Goal: Information Seeking & Learning: Learn about a topic

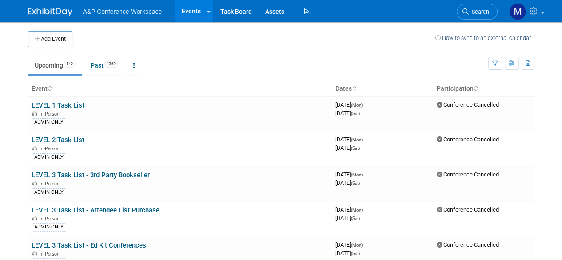
click at [474, 7] on link "Search" at bounding box center [476, 12] width 41 height 16
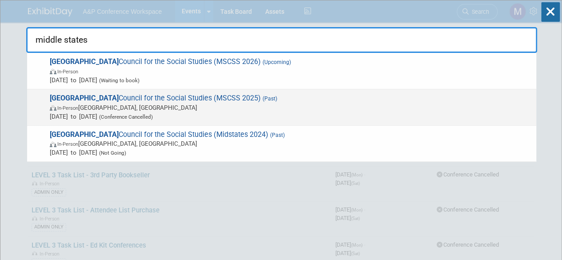
type input "middle states"
click at [110, 96] on span "Middle States Council for the Social Studies (MSCSS 2025) (Past) In-Person Lanc…" at bounding box center [289, 107] width 484 height 27
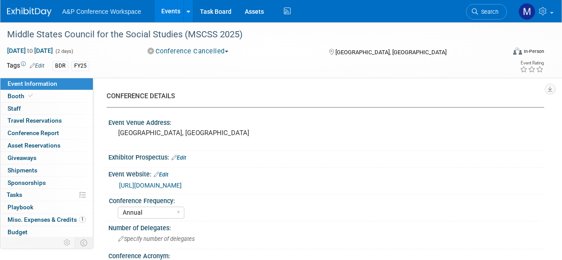
select select "Annual"
select select "Level 2"
select select "In-Person Booth"
select select "[PERSON_NAME]"
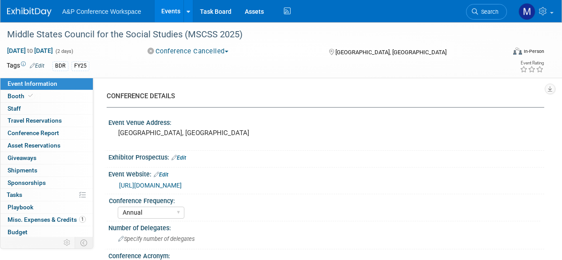
select select "Rosalie Love"
select select "BDR Product Awareness and Trial Generation​"
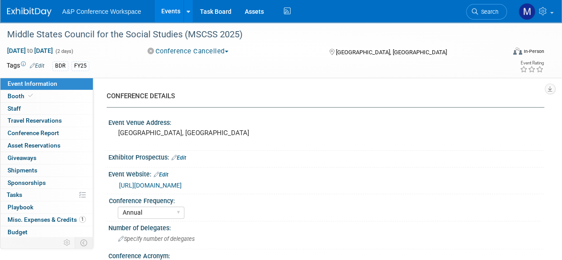
click at [485, 9] on span "Search" at bounding box center [488, 11] width 20 height 7
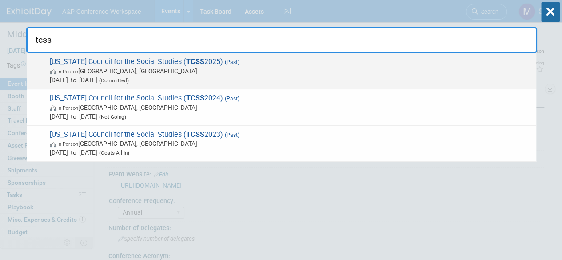
type input "tcss"
drag, startPoint x: 119, startPoint y: 60, endPoint x: 118, endPoint y: 64, distance: 4.8
click at [118, 64] on span "Tennessee Council for the Social Studies ( TCSS 2025) (Past) In-Person Gatlinbu…" at bounding box center [289, 70] width 484 height 27
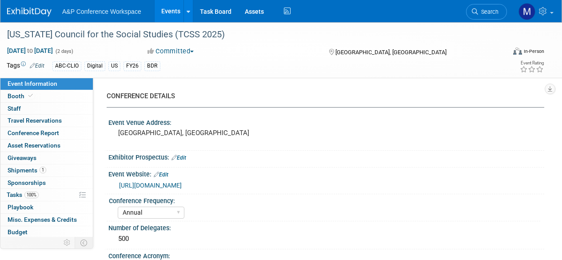
select select "Annual"
select select "Level 2"
select select "In-Person Booth"
select select "Schools"
select select "Bloomsbury Digital Resources"
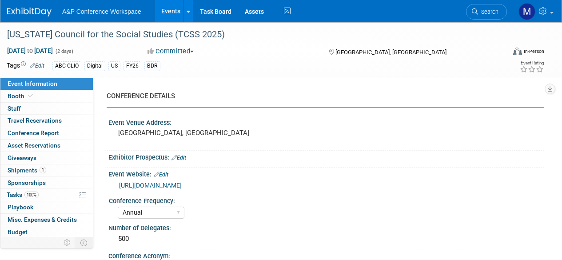
select select "[PERSON_NAME]"
select select "BDR Product Awareness and Trial Generation​"
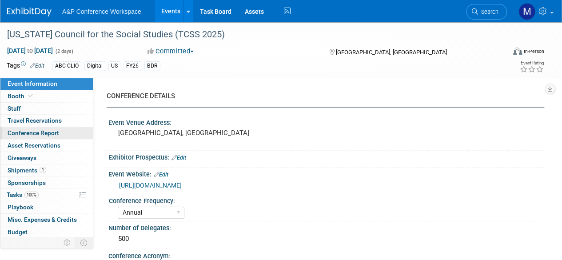
click at [44, 134] on span "Conference Report" at bounding box center [33, 132] width 51 height 7
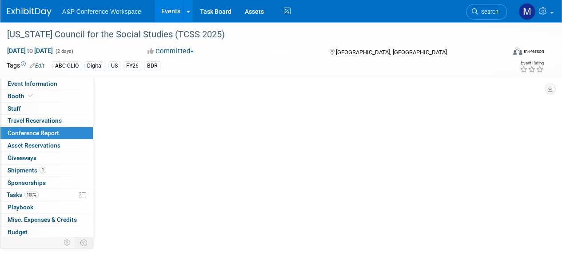
select select "YES"
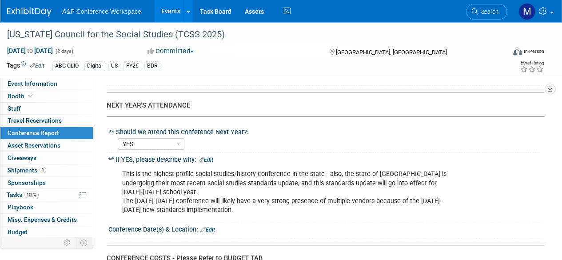
scroll to position [1776, 0]
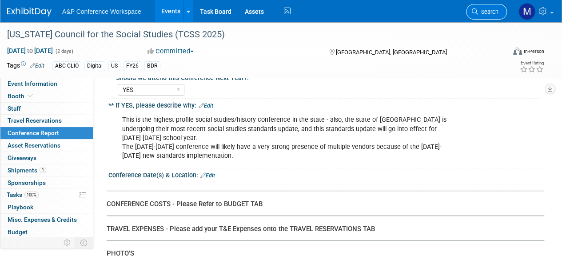
click at [492, 14] on span "Search" at bounding box center [488, 11] width 20 height 7
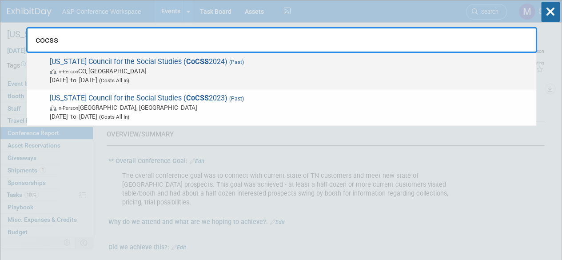
click at [107, 60] on span "Colorado Council for the Social Studies ( CoCSS 2024) (Past) In-Person CO, Unit…" at bounding box center [289, 70] width 484 height 27
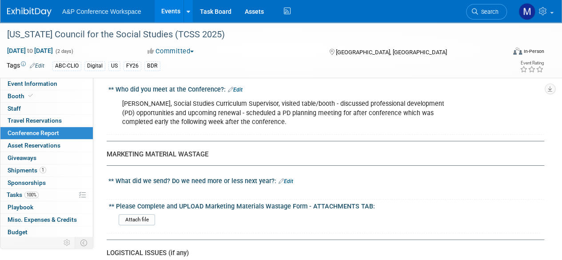
scroll to position [1643, 0]
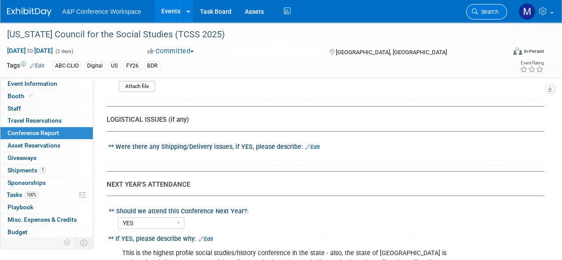
click at [495, 7] on link "Search" at bounding box center [486, 12] width 41 height 16
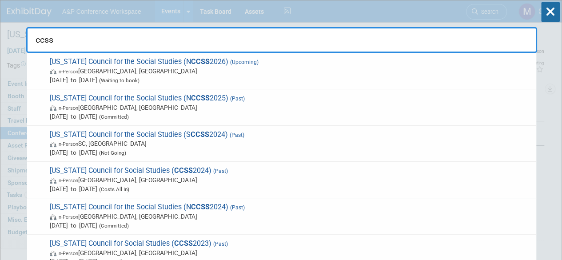
type input "ccss"
drag, startPoint x: 79, startPoint y: 48, endPoint x: 0, endPoint y: 55, distance: 79.3
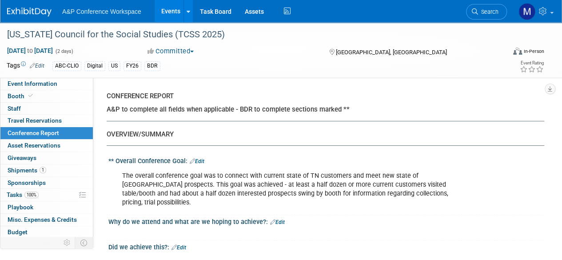
click at [490, 9] on span "Search" at bounding box center [488, 11] width 20 height 7
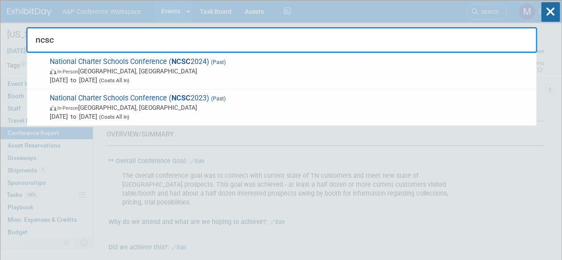
click at [133, 40] on input "ncsc" at bounding box center [281, 40] width 511 height 26
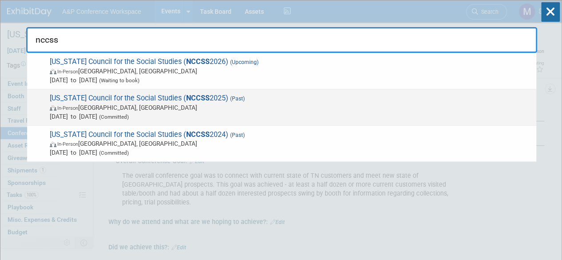
type input "nccss"
click at [107, 95] on span "North Carolina Council for the Social Studies ( NCCSS 2025) (Past) In-Person Gr…" at bounding box center [289, 107] width 484 height 27
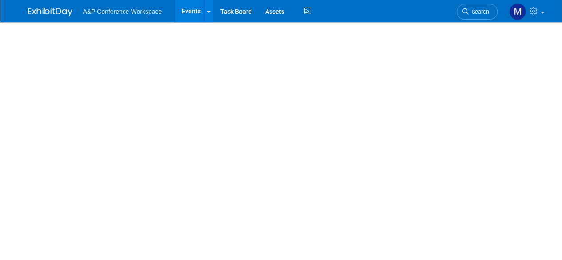
select select "Annual"
select select "Level 2"
select select "In-Person Booth"
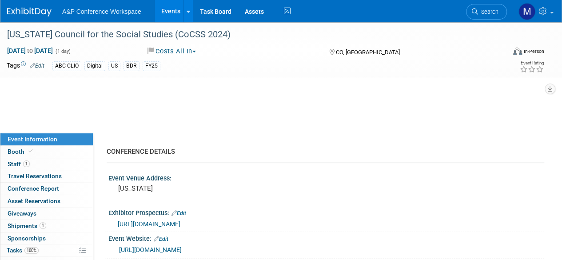
select select "[PERSON_NAME]"
click at [51, 192] on link "Conference Report" at bounding box center [46, 188] width 92 height 12
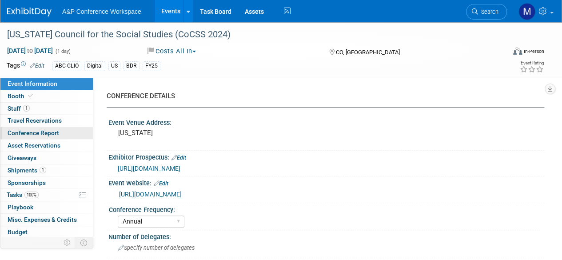
click at [44, 134] on span "Conference Report" at bounding box center [33, 132] width 51 height 7
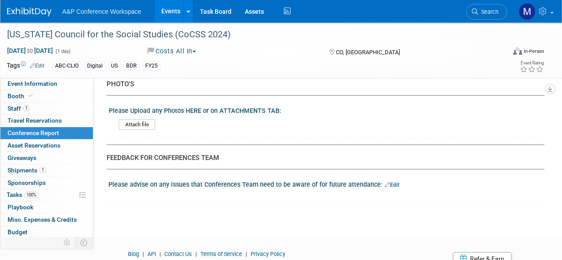
scroll to position [1807, 0]
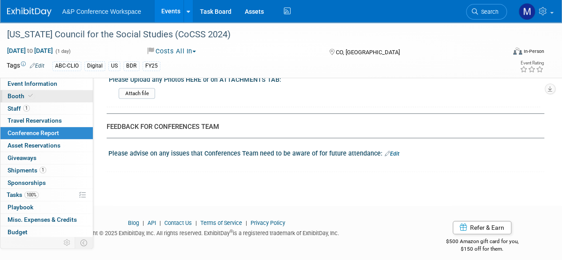
click at [9, 91] on link "Booth" at bounding box center [46, 96] width 92 height 12
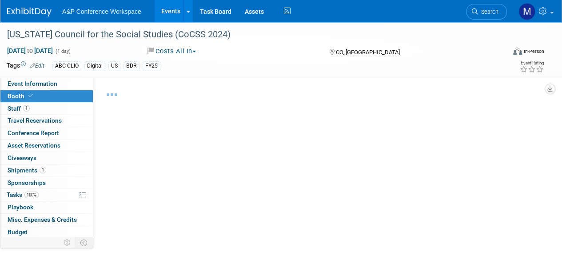
select select "CLDC - Digital/BDR"
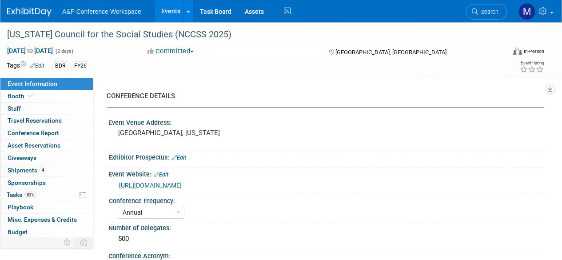
select select "Annual"
select select "Level 2"
select select "In-Person Booth"
select select "Schools"
select select "Bloomsbury Digital Resources"
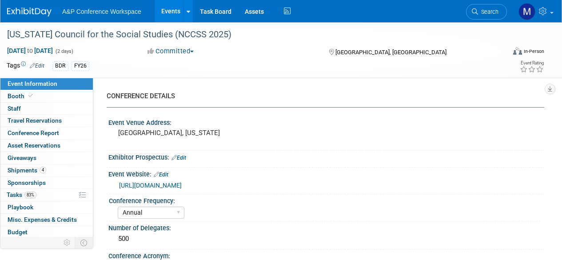
select select "[PERSON_NAME]"
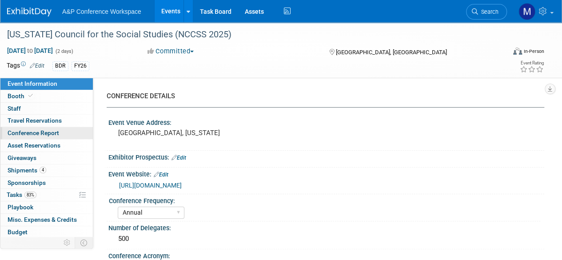
click at [20, 134] on span "Conference Report" at bounding box center [33, 132] width 51 height 7
select select "YES"
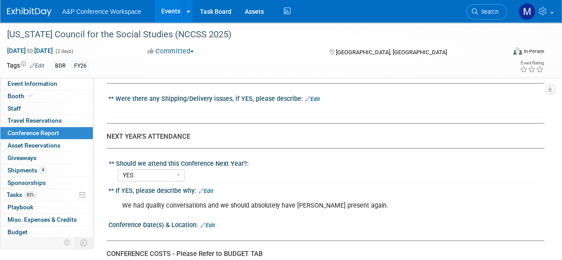
scroll to position [1731, 0]
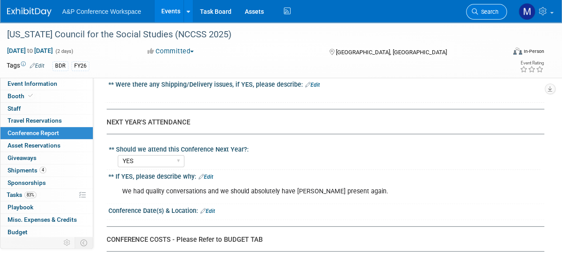
click at [487, 10] on span "Search" at bounding box center [488, 11] width 20 height 7
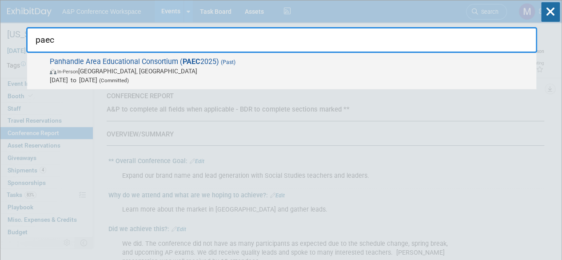
type input "paec"
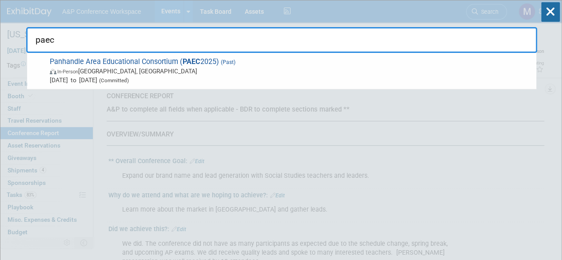
click at [133, 55] on div "Panhandle Area Educational Consortium ( PAEC 2025) (Past) In-Person Miramar Bea…" at bounding box center [281, 71] width 509 height 36
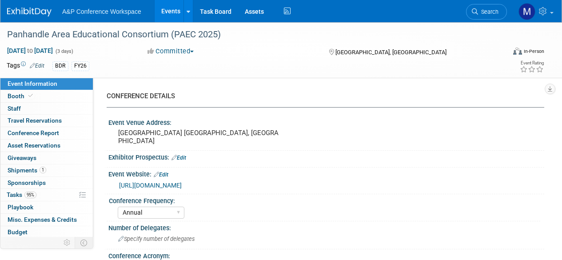
select select "Annual"
select select "Level 2"
select select "In-Person Booth"
select select "Schools"
select select "Bloomsbury Digital Resources"
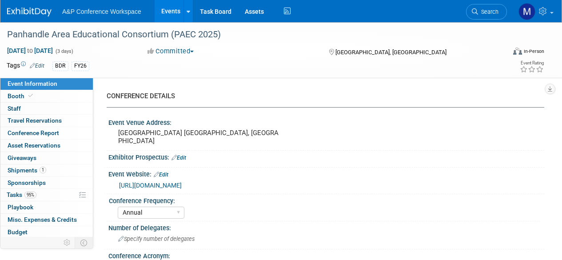
select select "[PERSON_NAME]"
select select "BDR Product Awareness and Trial Generation​"
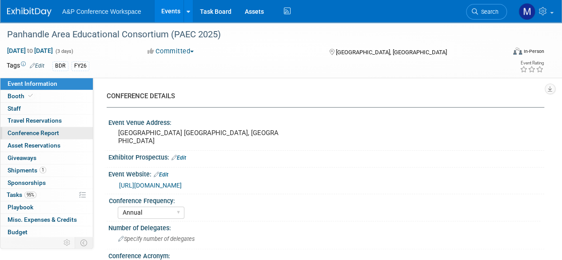
click at [39, 134] on span "Conference Report" at bounding box center [33, 132] width 51 height 7
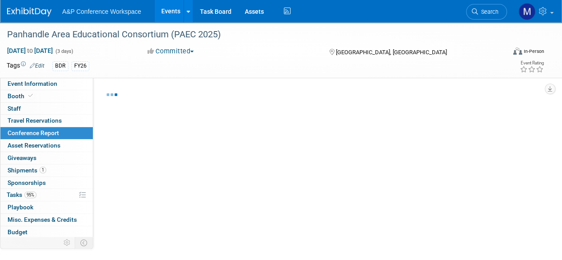
select select "NO"
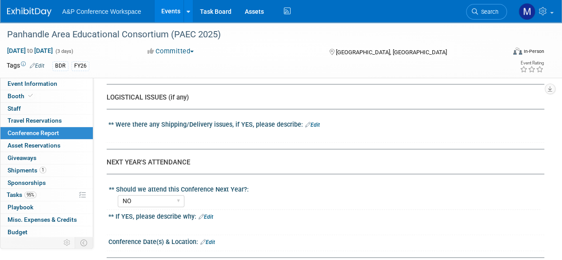
scroll to position [1820, 0]
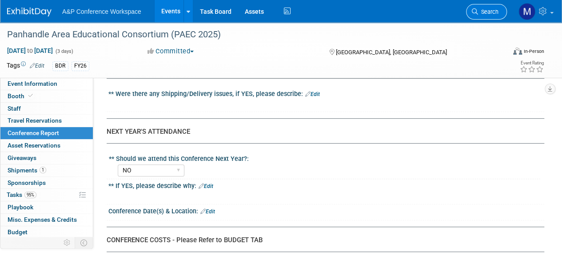
click at [474, 9] on icon at bounding box center [474, 11] width 6 height 6
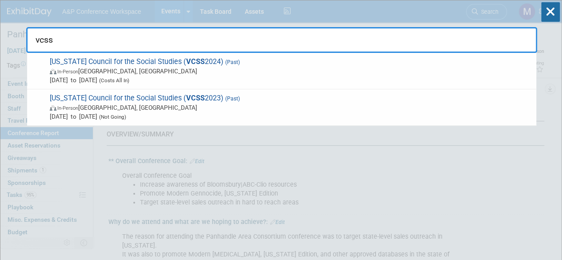
drag, startPoint x: 114, startPoint y: 39, endPoint x: 0, endPoint y: 35, distance: 113.3
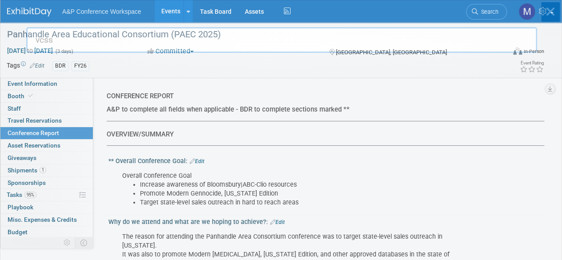
type input "f"
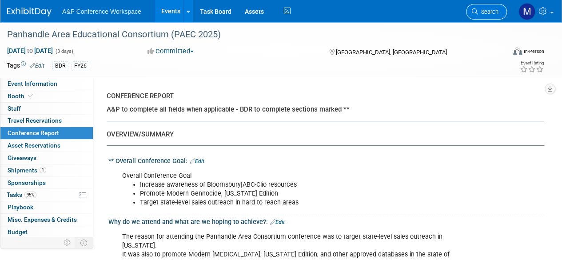
click at [497, 14] on span "Search" at bounding box center [488, 11] width 20 height 7
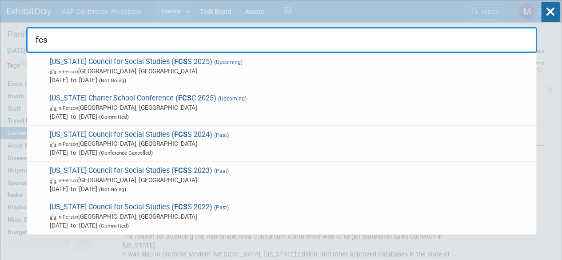
type input "fcss"
